Goal: Task Accomplishment & Management: Use online tool/utility

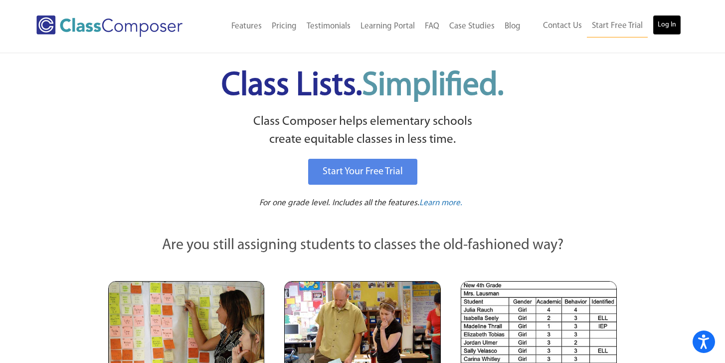
click at [658, 31] on link "Log In" at bounding box center [667, 25] width 28 height 20
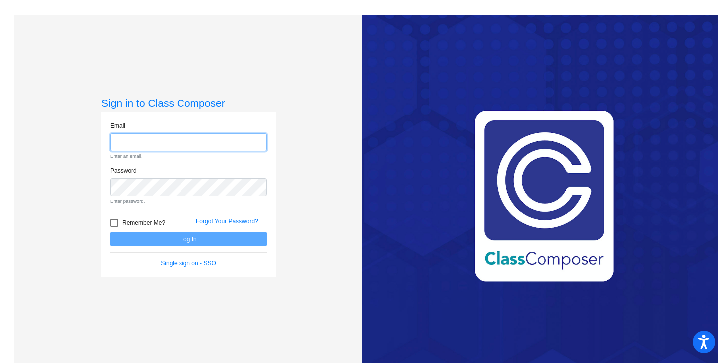
type input "[EMAIL_ADDRESS][DOMAIN_NAME]"
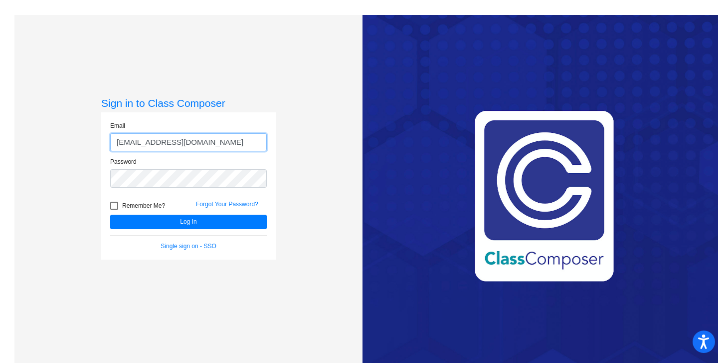
click at [110, 215] on button "Log In" at bounding box center [188, 222] width 157 height 14
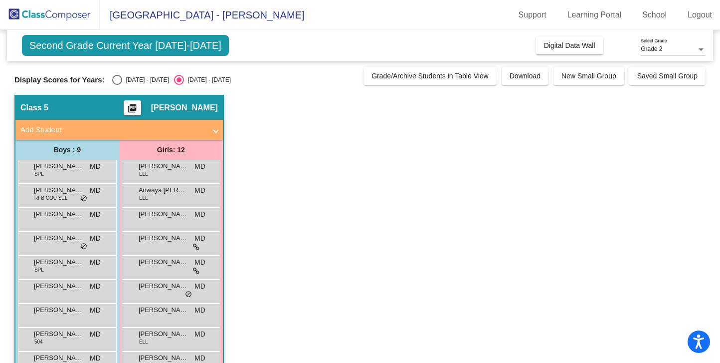
click at [115, 77] on div "Select an option" at bounding box center [117, 80] width 10 height 10
click at [117, 85] on input "[DATE] - [DATE]" at bounding box center [117, 85] width 0 height 0
radio input "true"
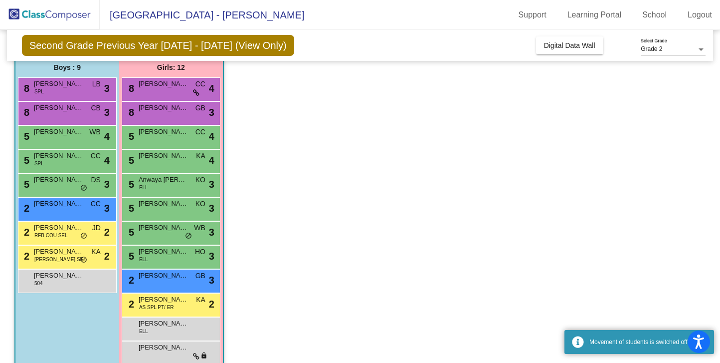
scroll to position [84, 0]
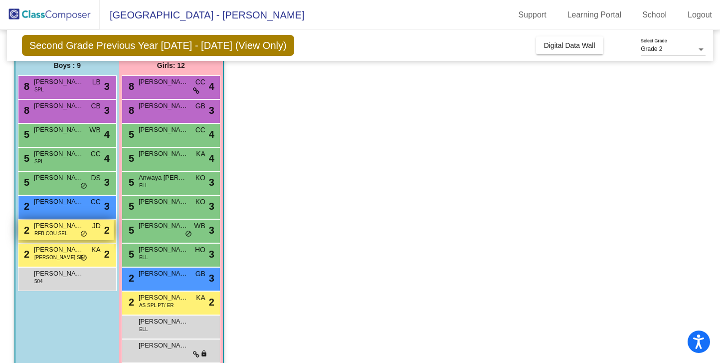
click at [51, 231] on span "RFB COU SEL" at bounding box center [50, 233] width 33 height 7
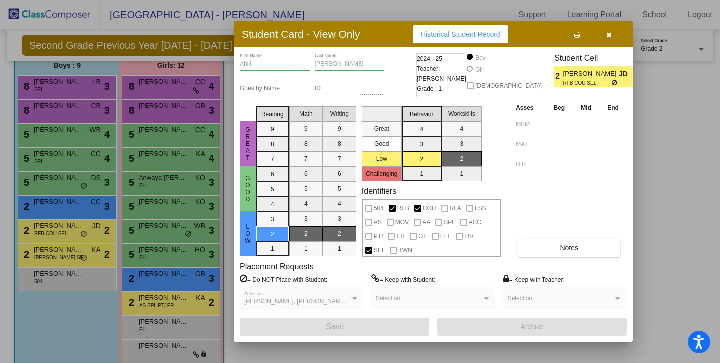
click at [607, 36] on icon "button" at bounding box center [609, 34] width 5 height 7
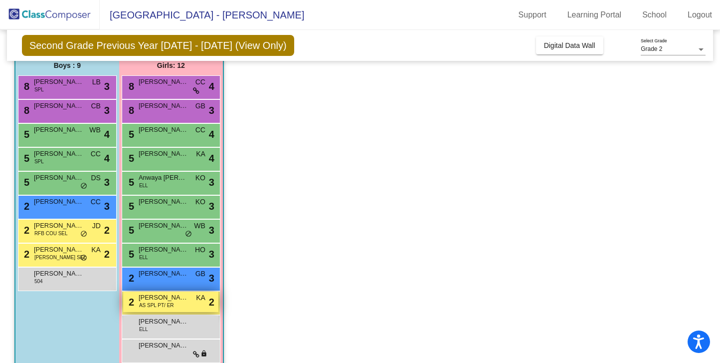
click at [166, 302] on span "AS SPL PT/ ER" at bounding box center [156, 304] width 35 height 7
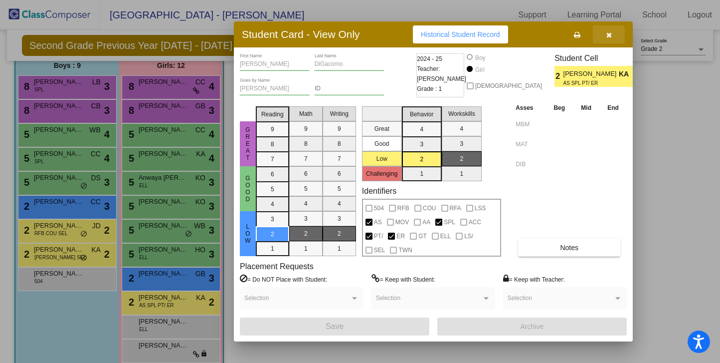
click at [609, 41] on button "button" at bounding box center [609, 34] width 32 height 18
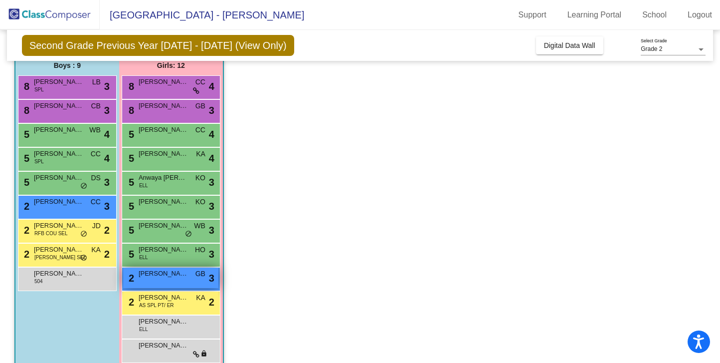
click at [175, 275] on span "[PERSON_NAME]" at bounding box center [164, 273] width 50 height 10
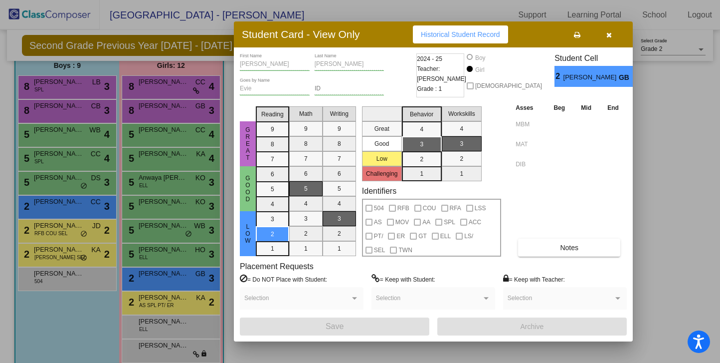
click at [613, 37] on button "button" at bounding box center [609, 34] width 32 height 18
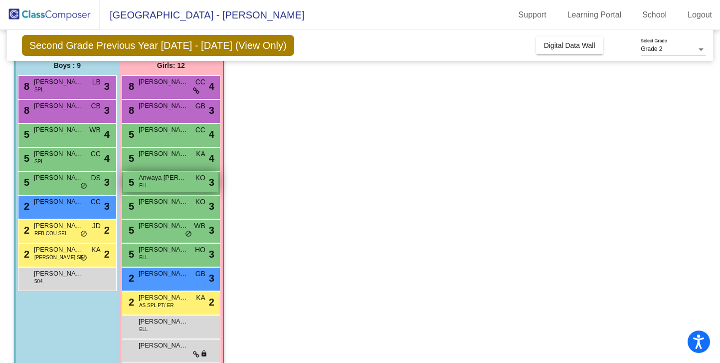
click at [164, 189] on div "5 Anwaya [PERSON_NAME] ELL KO lock do_not_disturb_alt 3" at bounding box center [170, 182] width 95 height 20
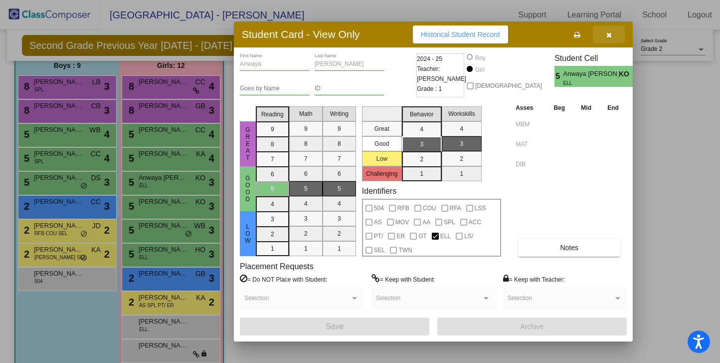
click at [613, 37] on button "button" at bounding box center [609, 34] width 32 height 18
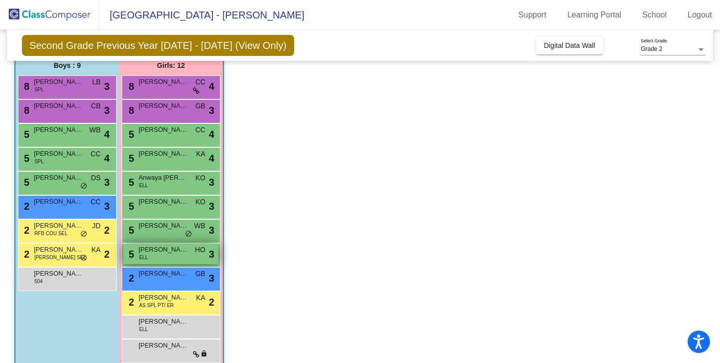
click at [144, 249] on span "[PERSON_NAME]" at bounding box center [164, 249] width 50 height 10
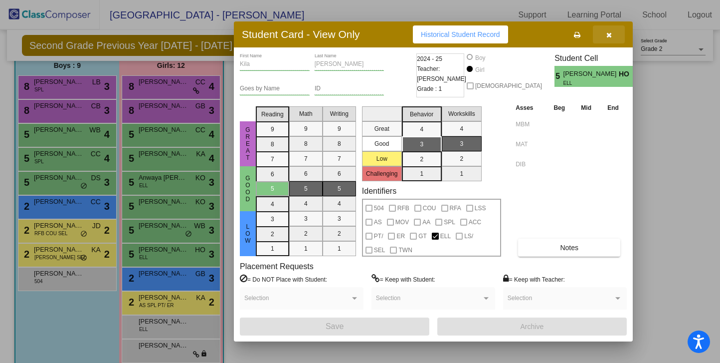
click at [608, 34] on icon "button" at bounding box center [609, 34] width 5 height 7
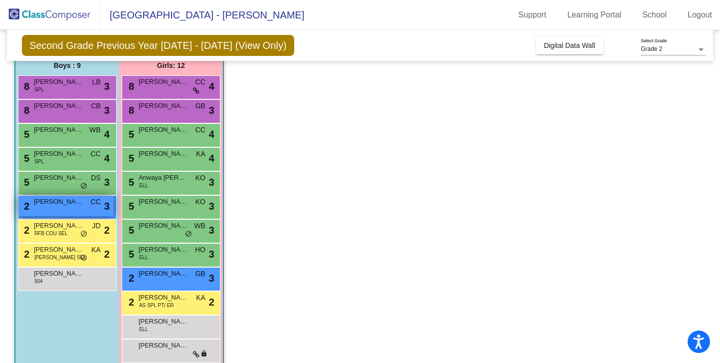
click at [42, 211] on div "2 [PERSON_NAME] CC lock do_not_disturb_alt 3" at bounding box center [65, 206] width 95 height 20
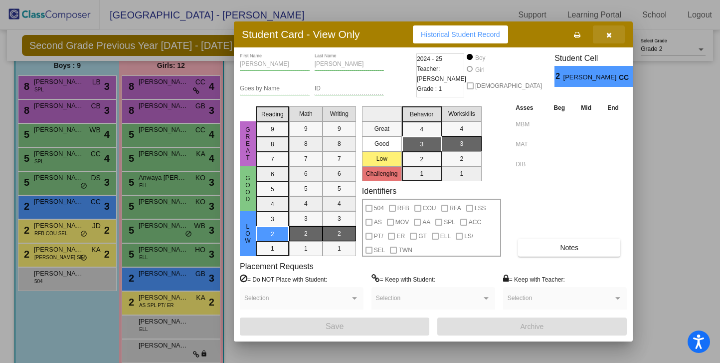
click at [608, 36] on icon "button" at bounding box center [609, 34] width 5 height 7
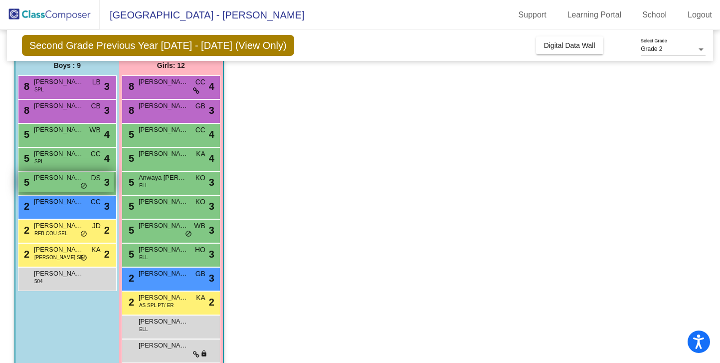
click at [69, 184] on div "5 [PERSON_NAME] DS lock do_not_disturb_alt 3" at bounding box center [65, 182] width 95 height 20
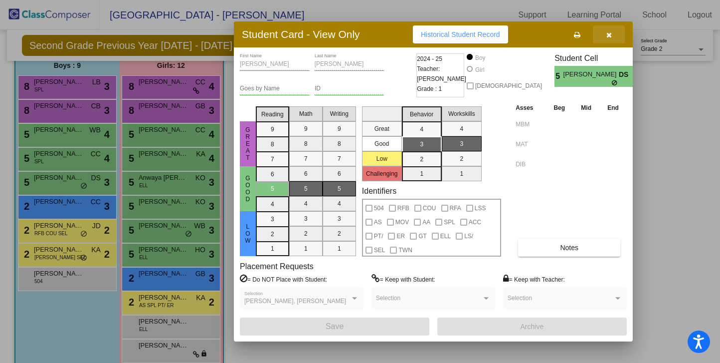
click at [610, 38] on button "button" at bounding box center [609, 34] width 32 height 18
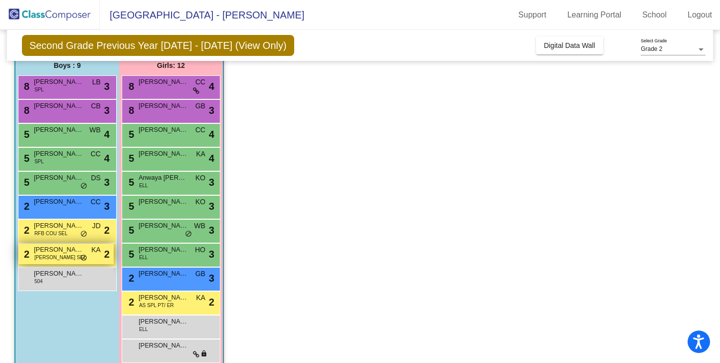
click at [42, 260] on span "[PERSON_NAME] SEL" at bounding box center [60, 256] width 52 height 7
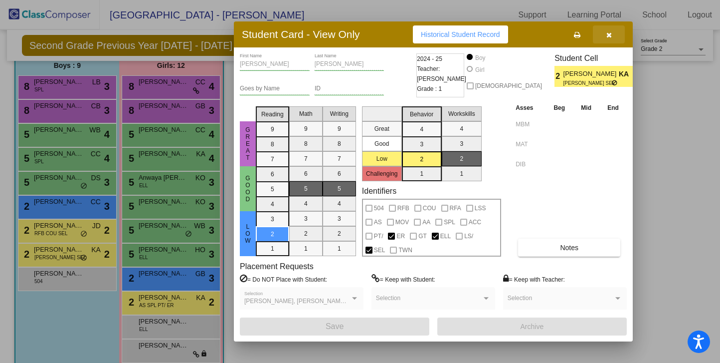
click at [607, 39] on button "button" at bounding box center [609, 34] width 32 height 18
